Goal: Find specific page/section: Find specific page/section

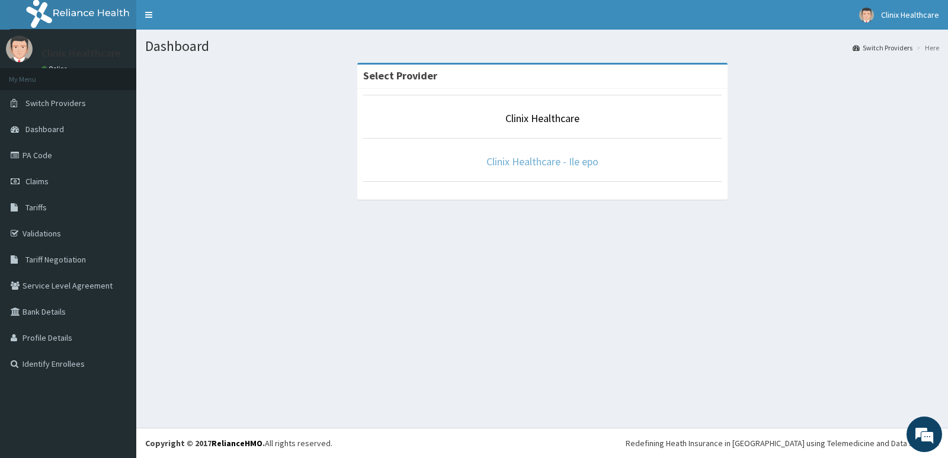
click at [535, 162] on link "Clinix Healthcare - Ile epo" at bounding box center [542, 162] width 112 height 14
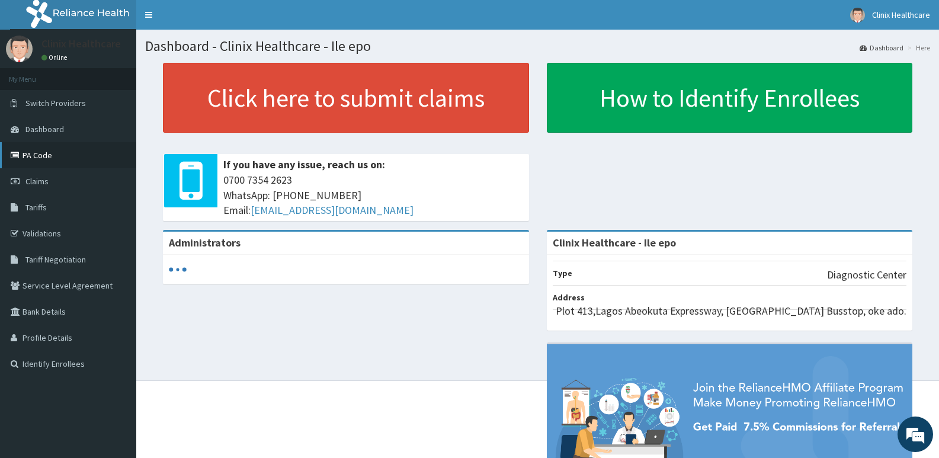
click at [36, 152] on link "PA Code" at bounding box center [68, 155] width 136 height 26
